Goal: Task Accomplishment & Management: Manage account settings

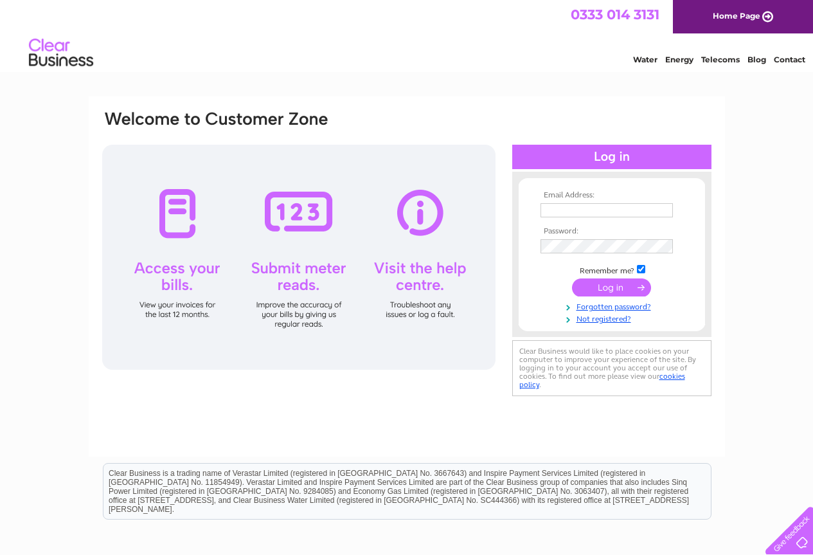
type input "[EMAIL_ADDRESS][DOMAIN_NAME]"
click at [613, 287] on input "submit" at bounding box center [611, 287] width 79 height 18
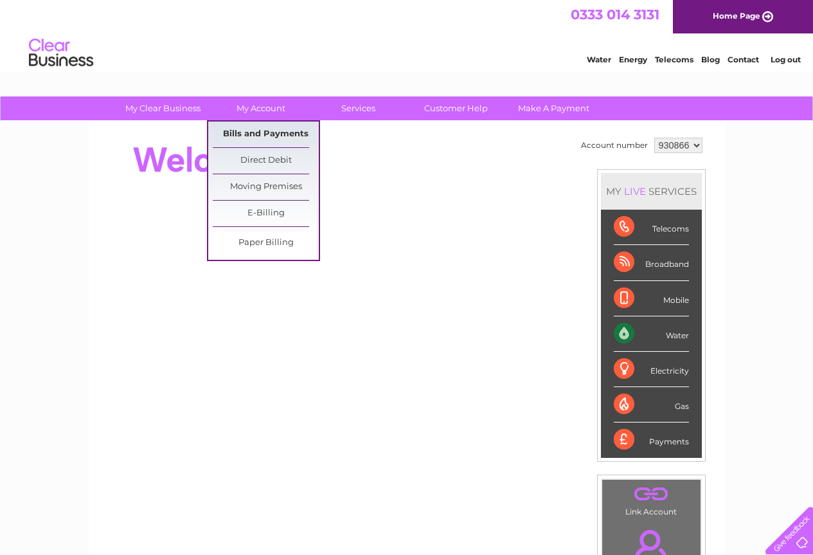
click at [267, 138] on link "Bills and Payments" at bounding box center [266, 134] width 106 height 26
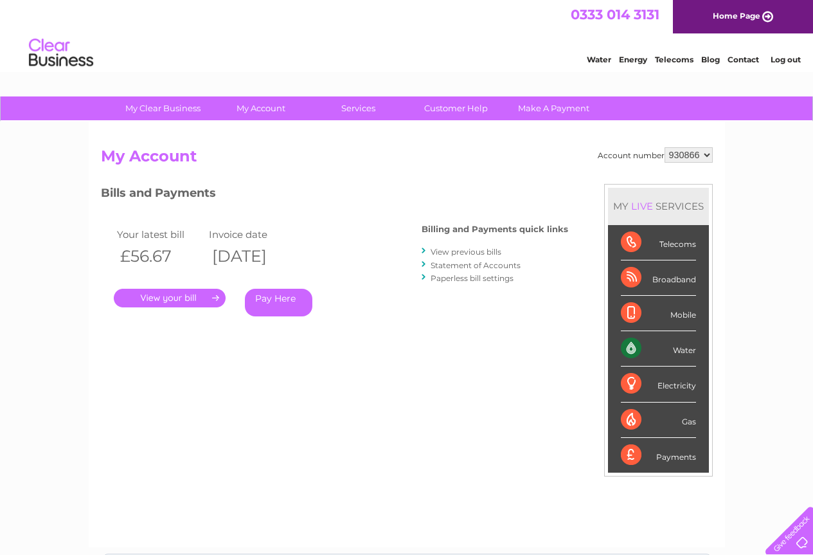
click at [170, 299] on link "." at bounding box center [170, 298] width 112 height 19
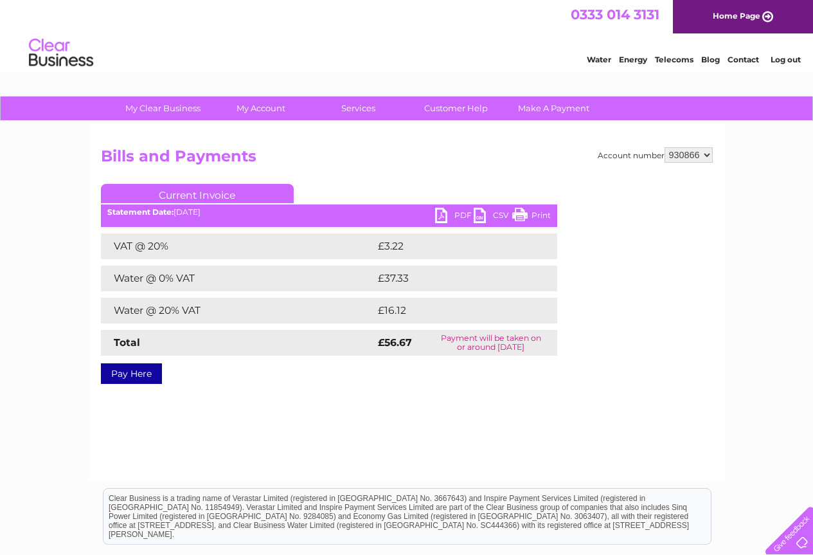
click at [454, 215] on link "PDF" at bounding box center [454, 217] width 39 height 19
click at [780, 60] on link "Log out" at bounding box center [786, 60] width 30 height 10
